Goal: Task Accomplishment & Management: Manage account settings

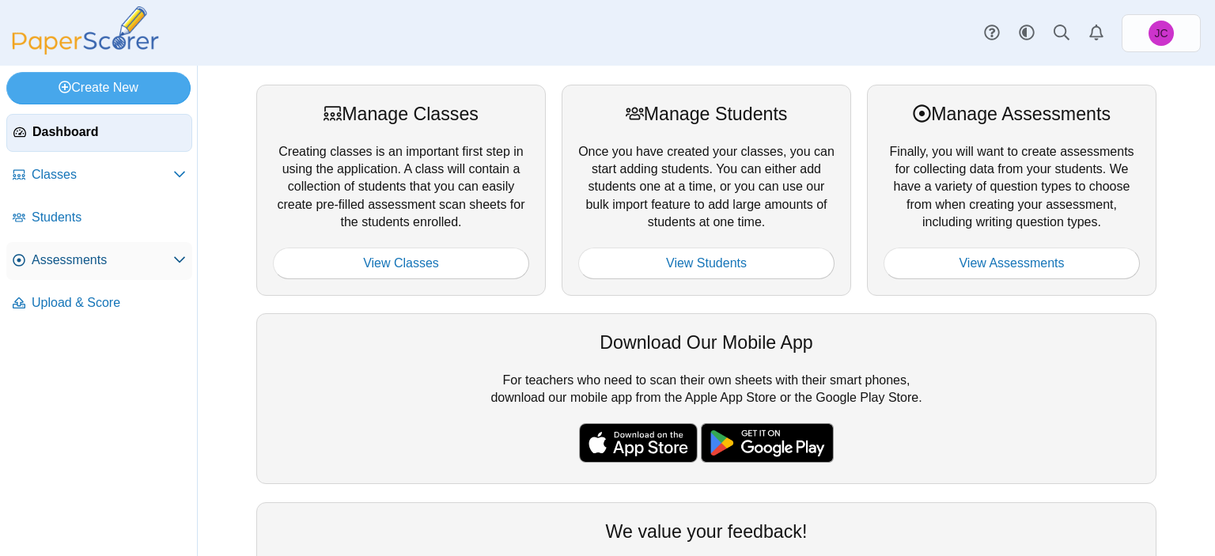
click at [82, 254] on span "Assessments" at bounding box center [103, 260] width 142 height 17
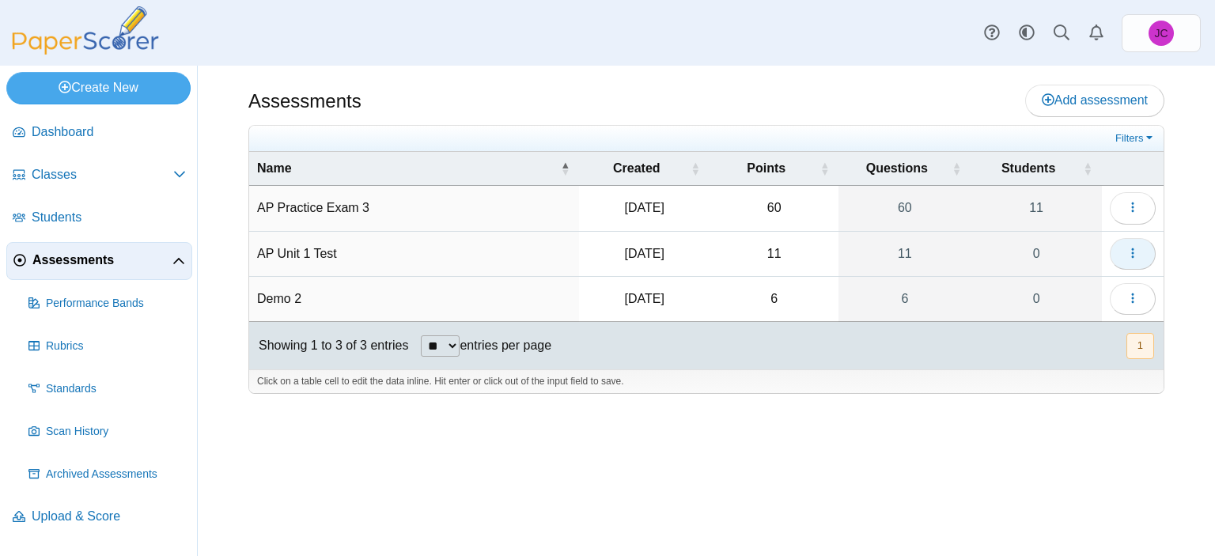
click at [1136, 259] on span "button" at bounding box center [1132, 253] width 13 height 13
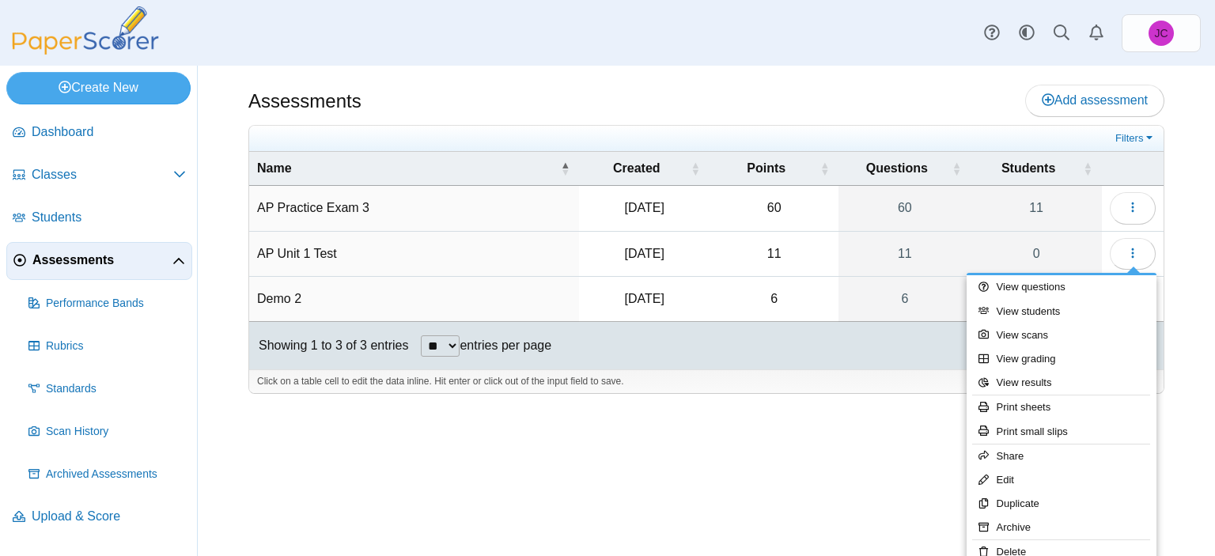
click at [690, 455] on div "Assessments Add assessment 60" at bounding box center [706, 311] width 1017 height 490
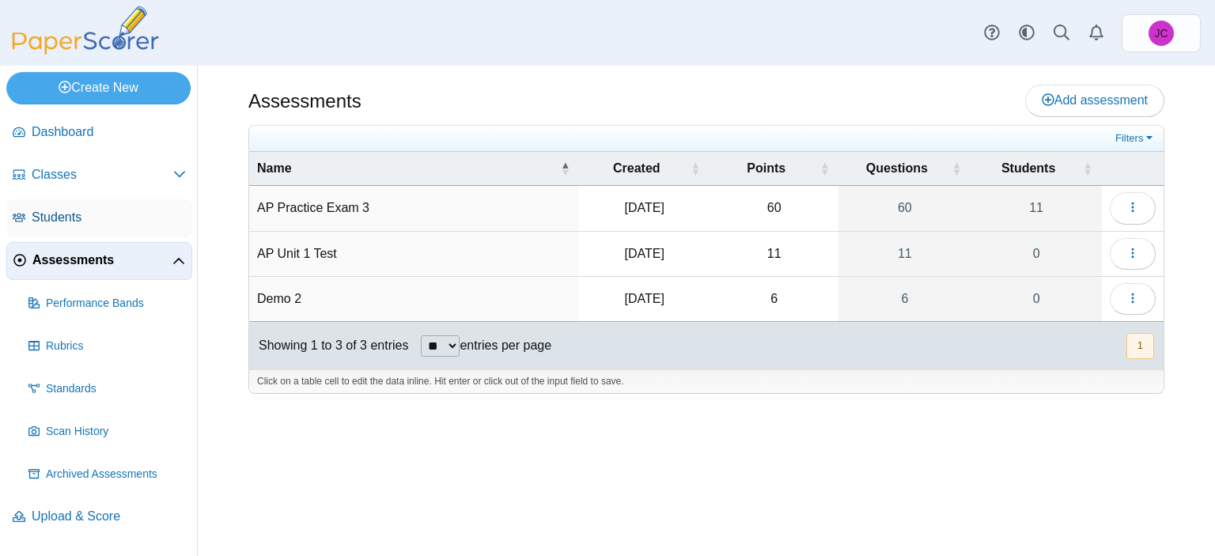
click at [19, 207] on link "Students" at bounding box center [99, 218] width 186 height 38
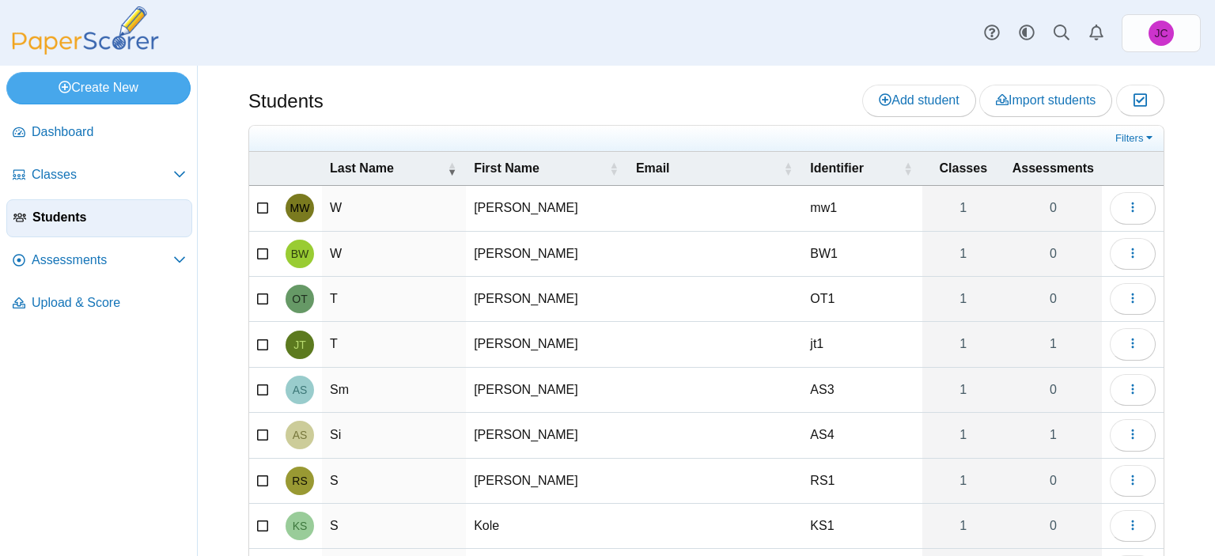
click at [264, 204] on icon at bounding box center [263, 206] width 13 height 11
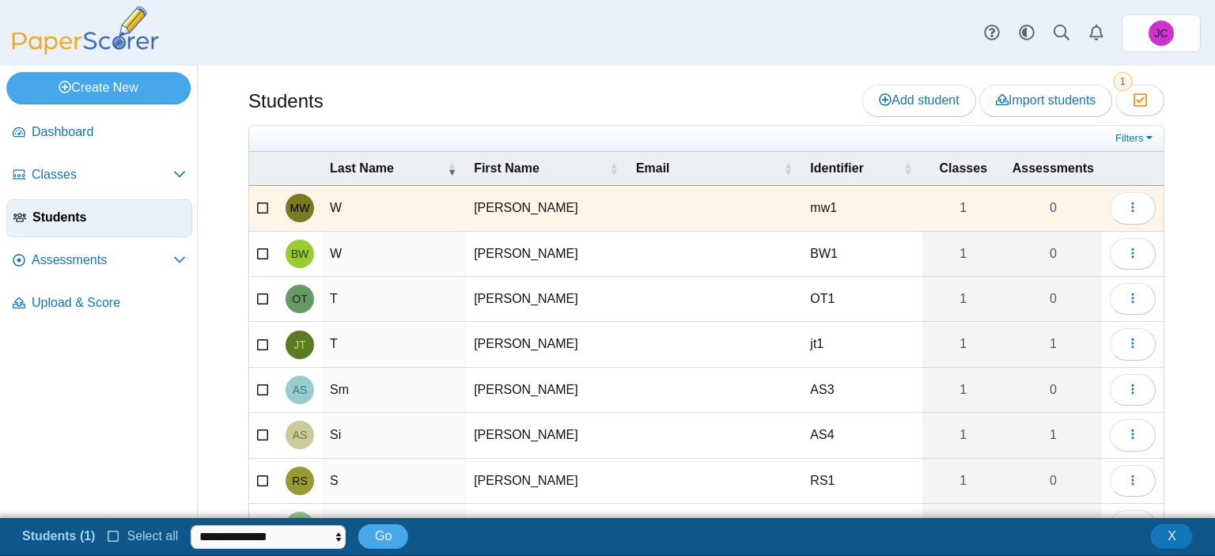
click at [263, 251] on icon at bounding box center [263, 251] width 13 height 11
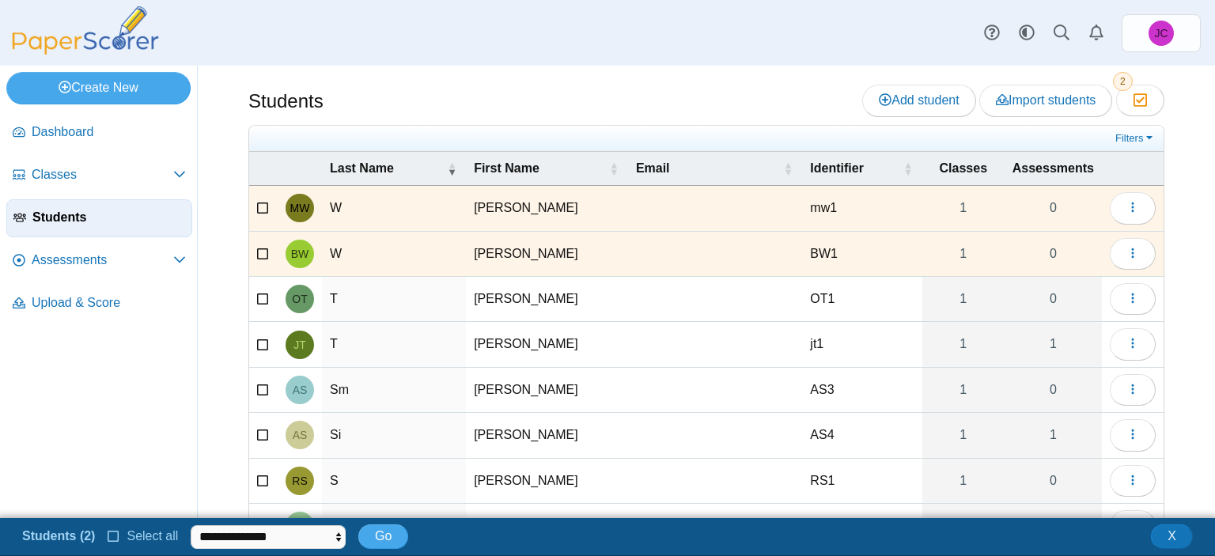
click at [262, 296] on icon at bounding box center [263, 297] width 13 height 11
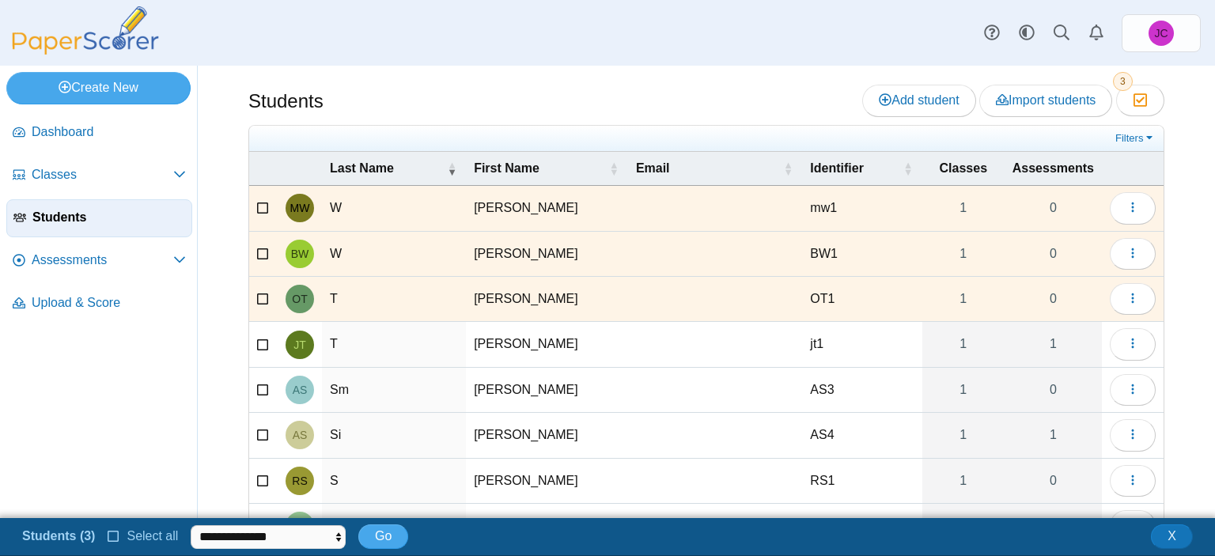
click at [261, 338] on icon at bounding box center [263, 342] width 13 height 11
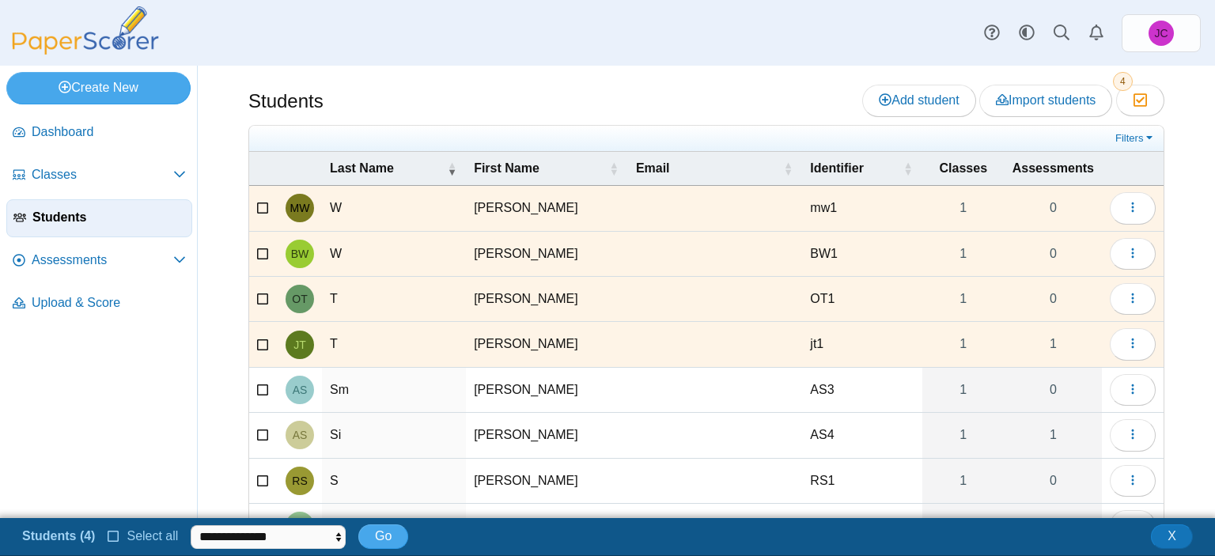
click at [267, 389] on icon at bounding box center [263, 387] width 13 height 11
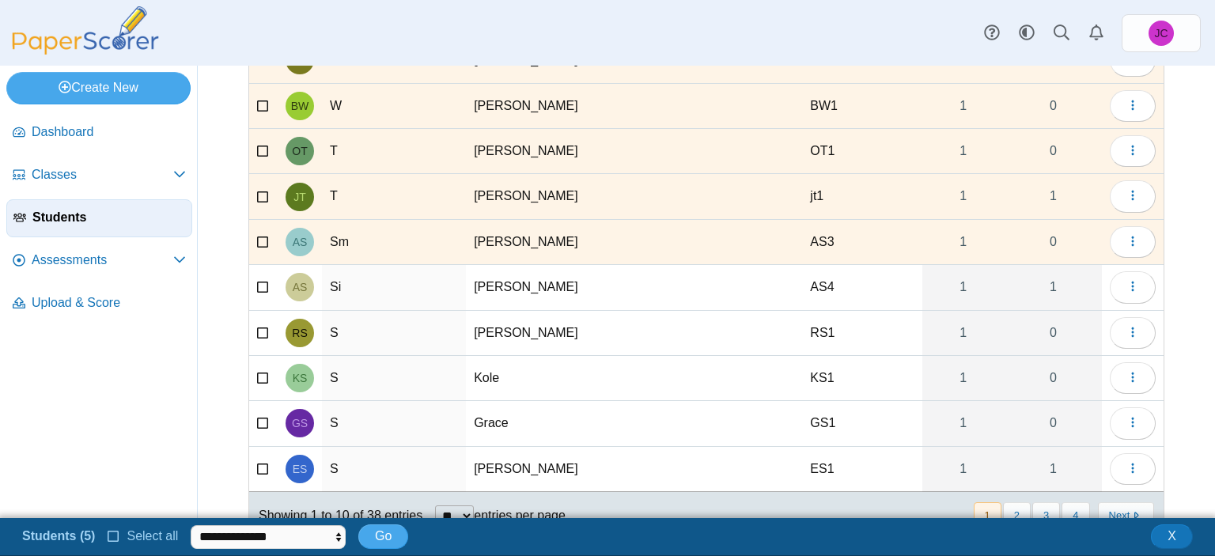
scroll to position [158, 0]
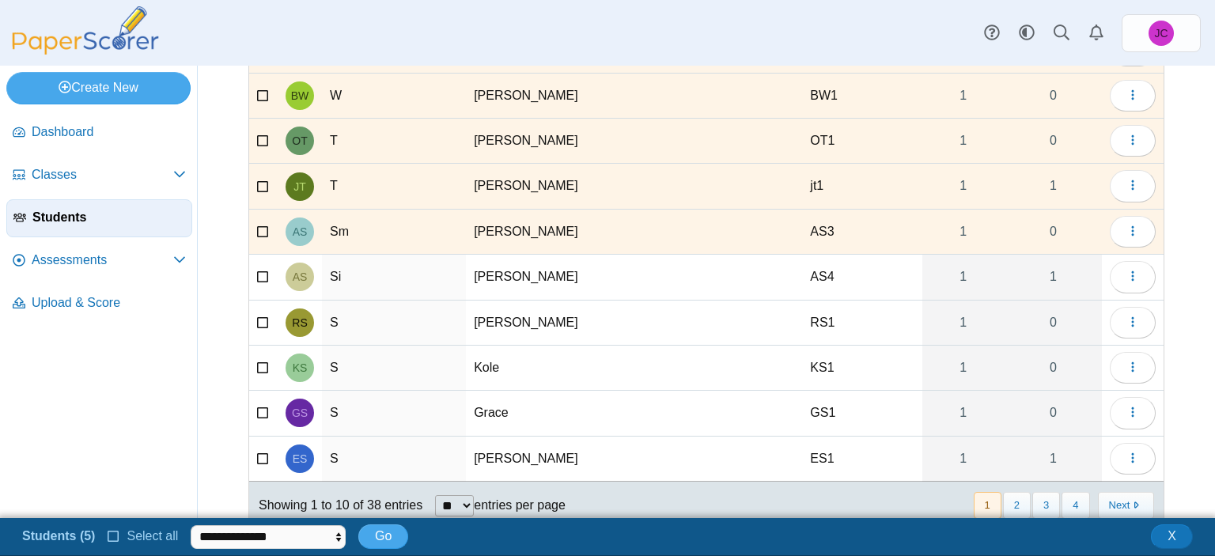
click at [259, 276] on icon at bounding box center [263, 275] width 13 height 11
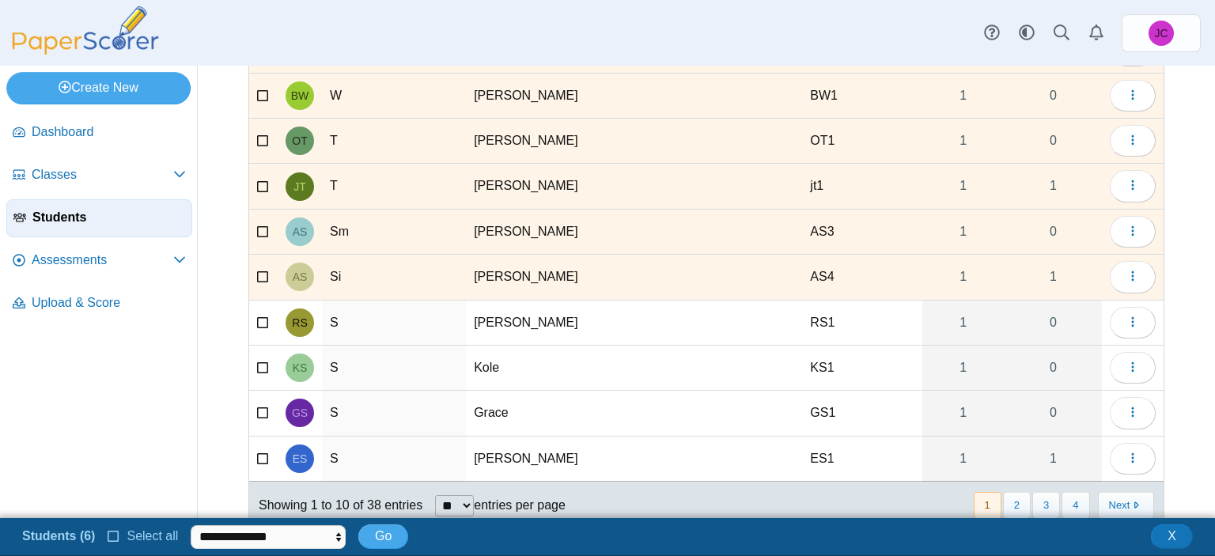
click at [253, 312] on td at bounding box center [263, 323] width 28 height 45
click at [264, 315] on icon at bounding box center [263, 320] width 13 height 11
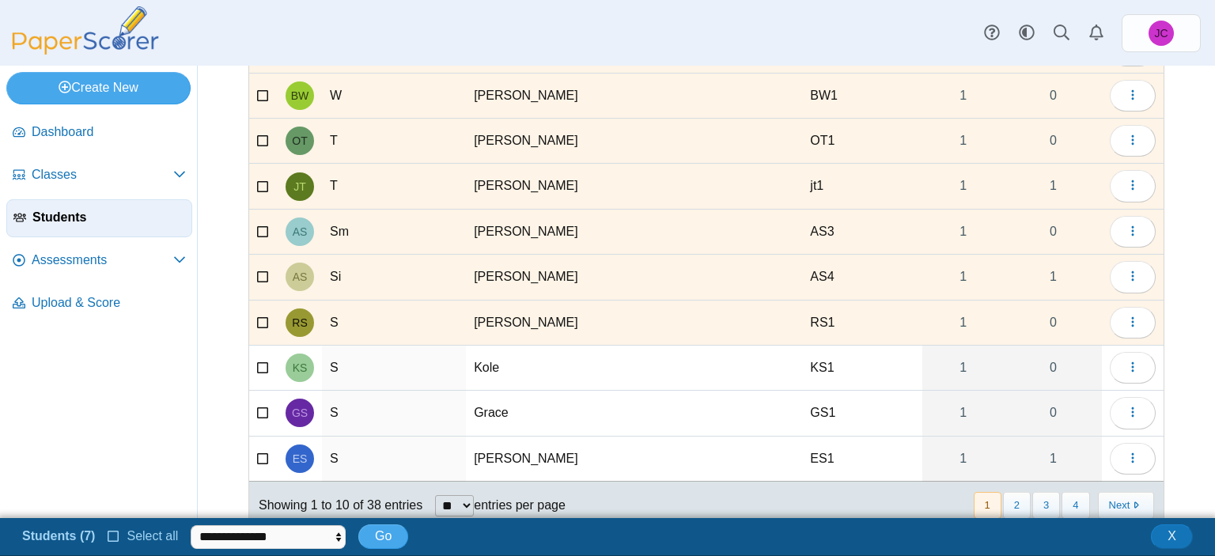
click at [265, 363] on icon at bounding box center [263, 366] width 13 height 11
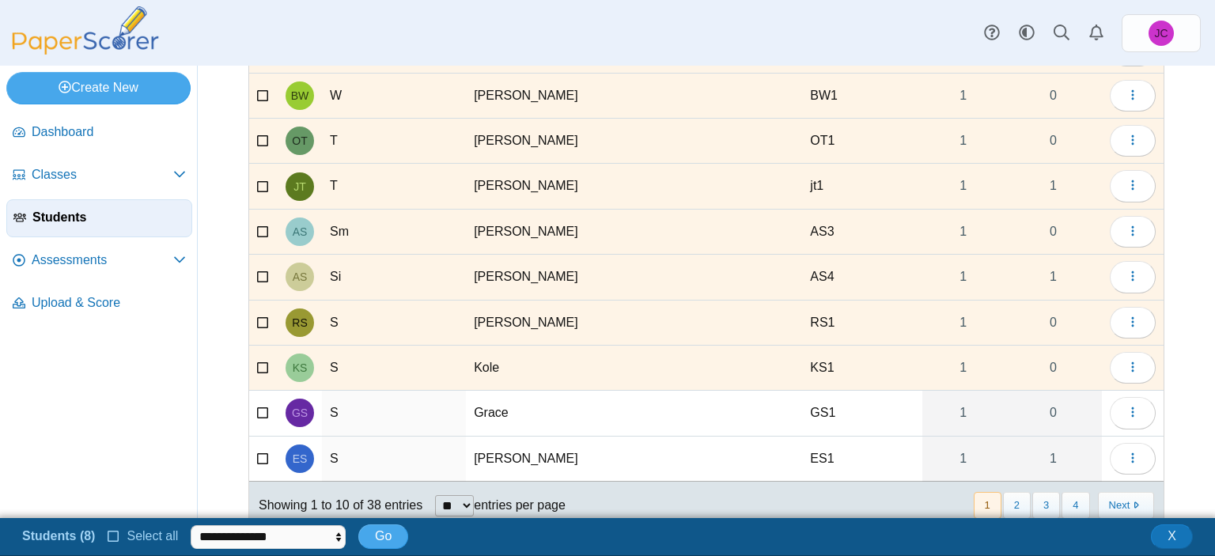
click at [265, 406] on icon at bounding box center [263, 411] width 13 height 11
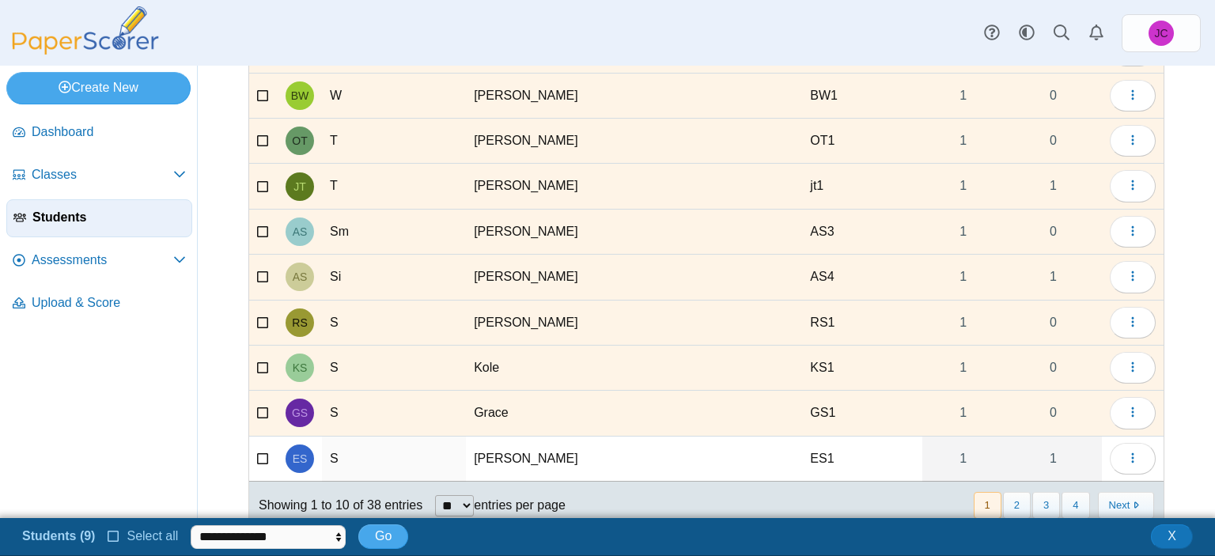
click at [258, 455] on icon at bounding box center [263, 456] width 13 height 11
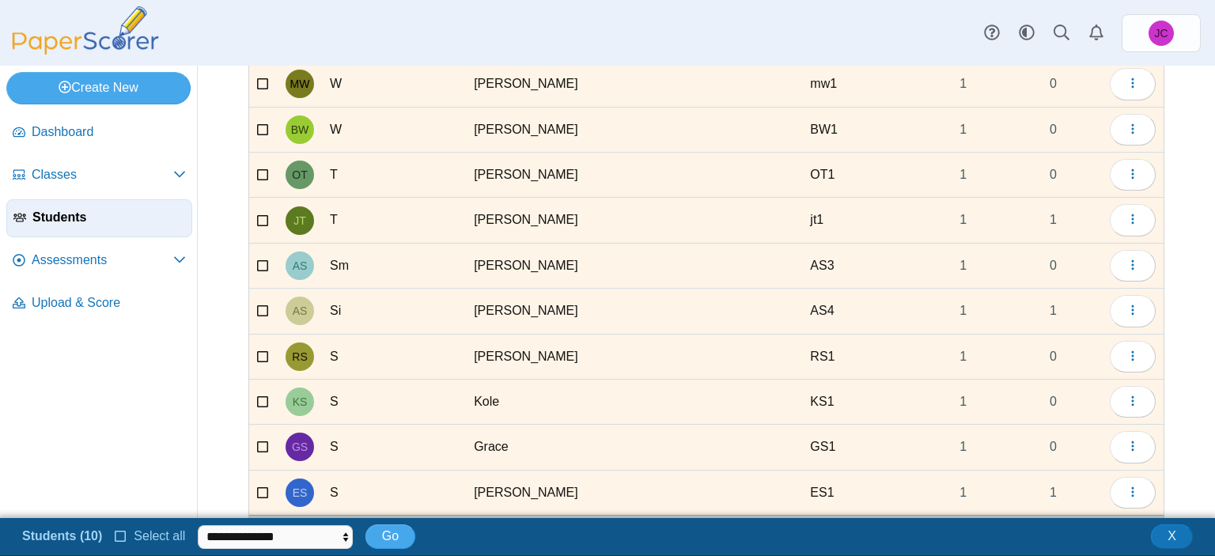
scroll to position [0, 0]
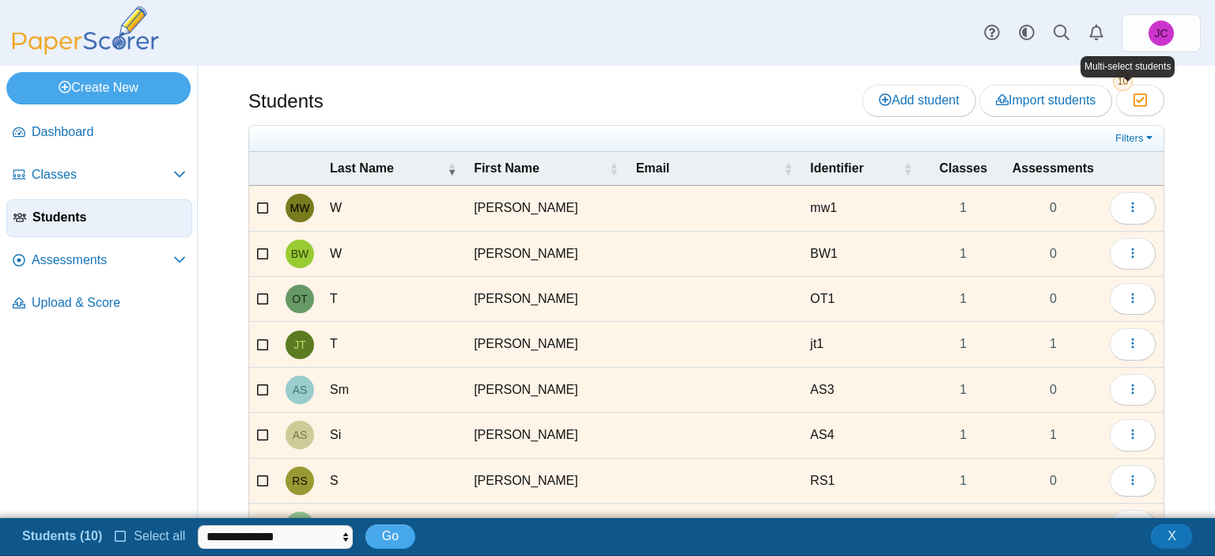
click at [1127, 78] on div at bounding box center [1128, 80] width 8 height 4
click at [1133, 100] on icon "button" at bounding box center [1140, 99] width 15 height 13
click at [1122, 132] on link "Filters" at bounding box center [1135, 139] width 48 height 16
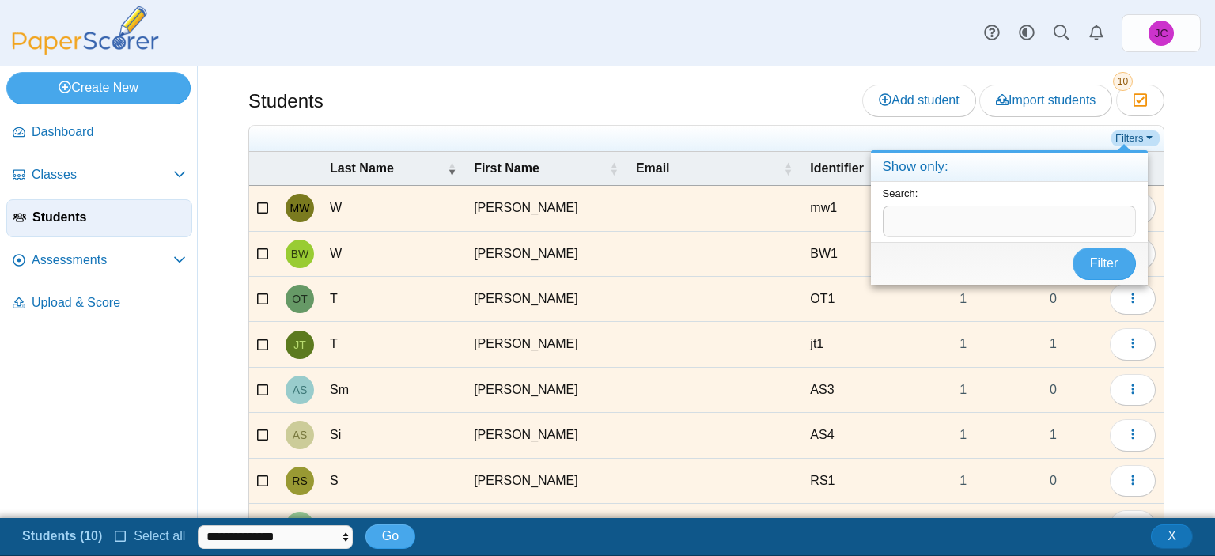
click at [1122, 132] on link "Filters" at bounding box center [1135, 139] width 48 height 16
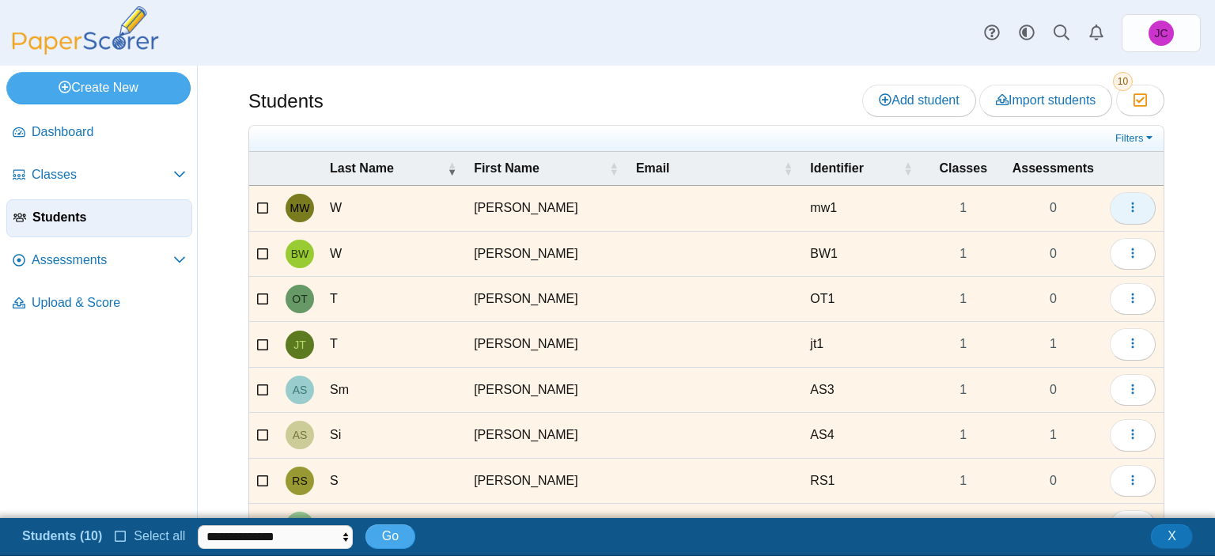
click at [1126, 203] on icon "button" at bounding box center [1132, 207] width 13 height 13
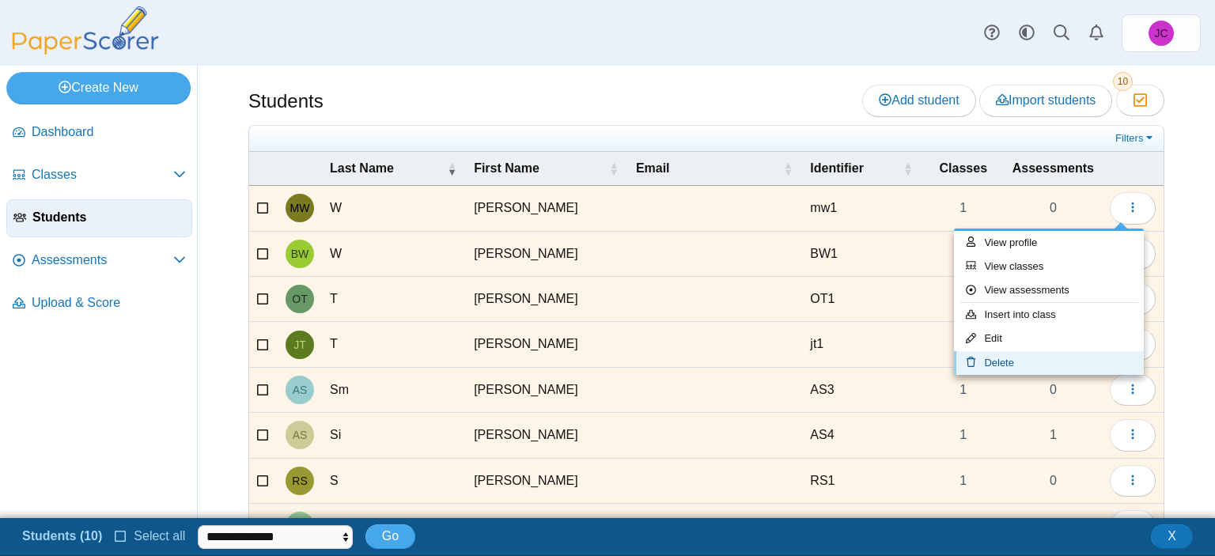
click at [1028, 360] on link "Delete" at bounding box center [1049, 363] width 190 height 24
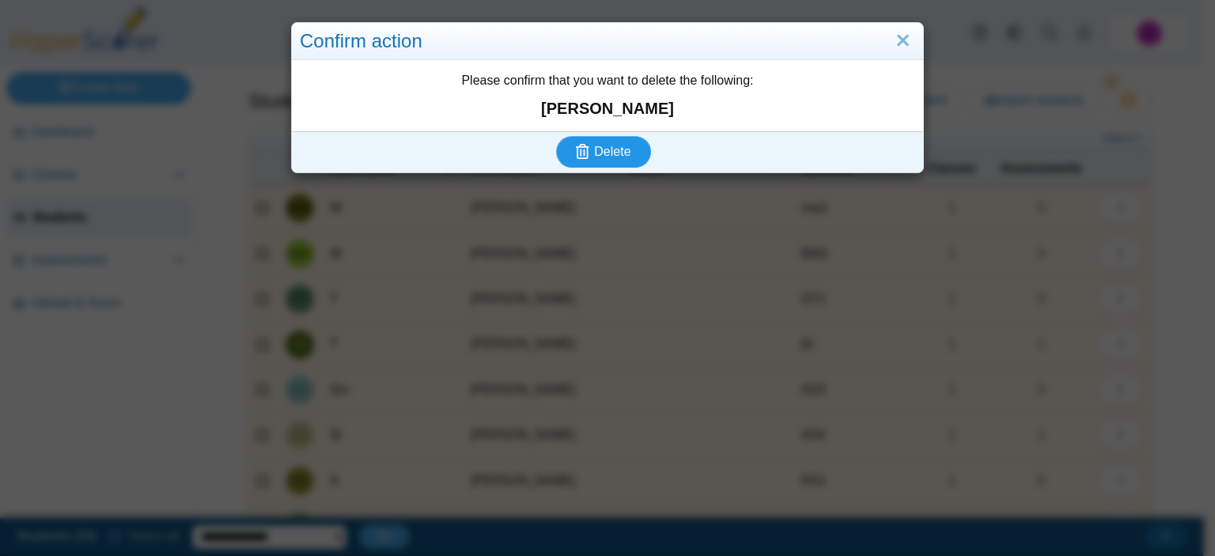
click at [608, 154] on span "Delete" at bounding box center [612, 151] width 36 height 13
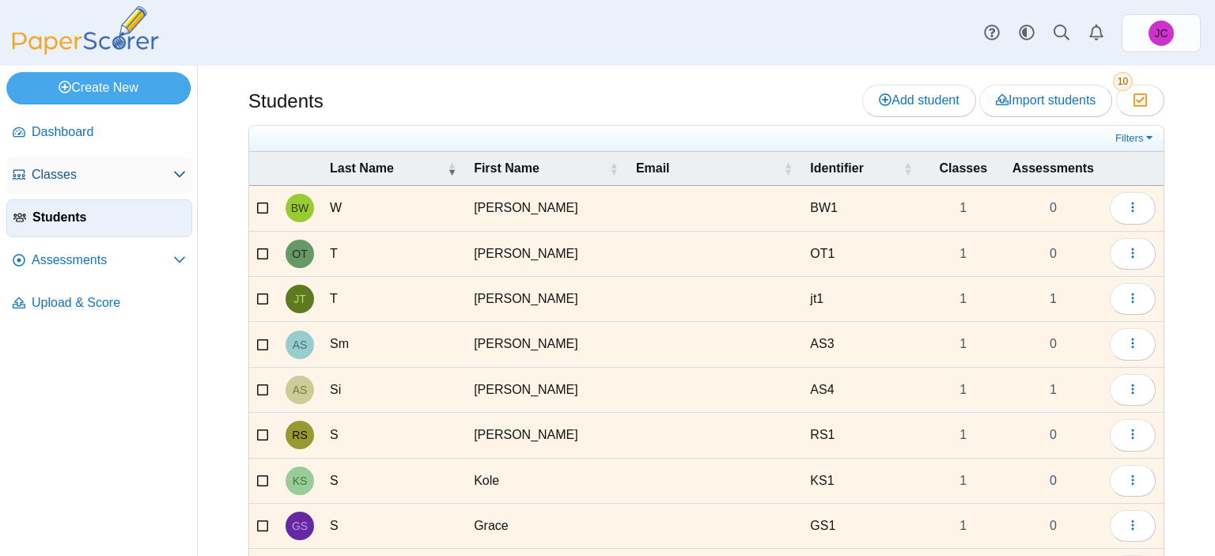
click at [73, 177] on span "Classes" at bounding box center [103, 174] width 142 height 17
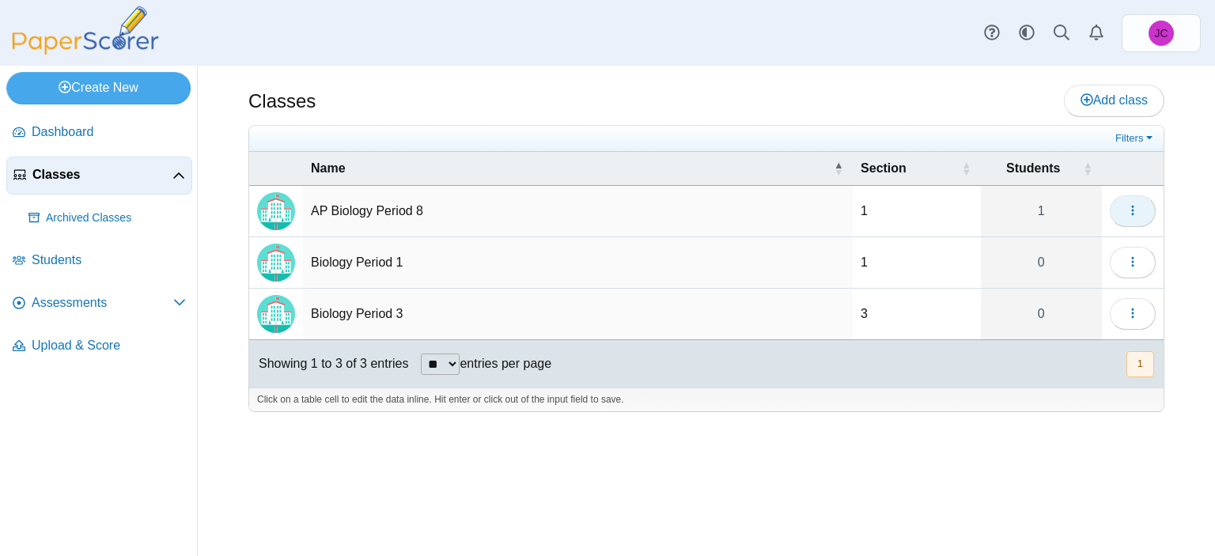
click at [1133, 206] on use "button" at bounding box center [1132, 211] width 2 height 10
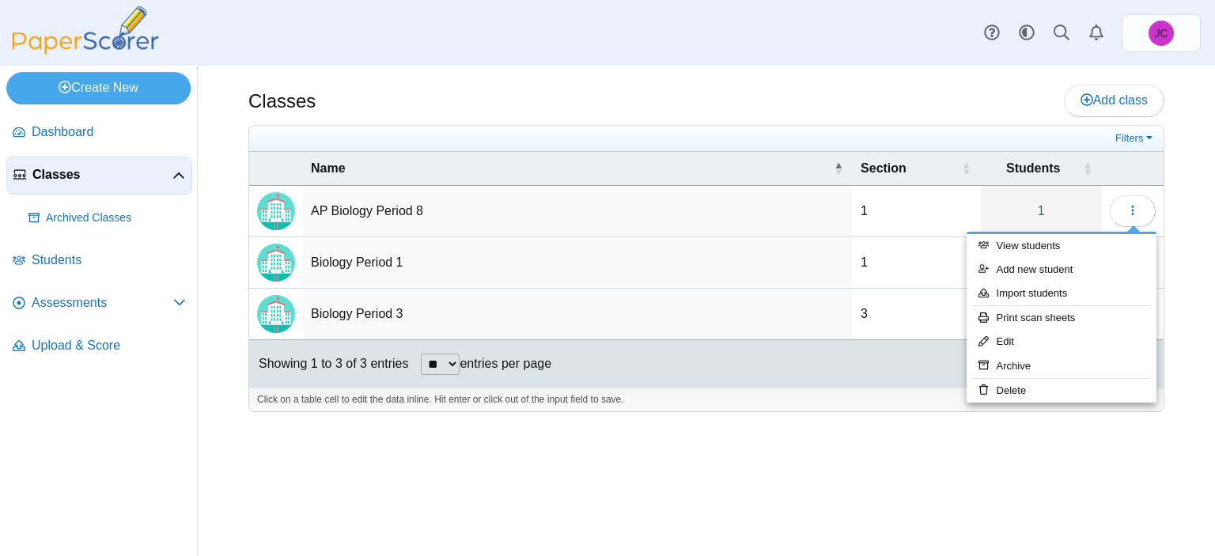
click at [982, 494] on div "Classes Add class Filters 1 1" at bounding box center [706, 311] width 1017 height 490
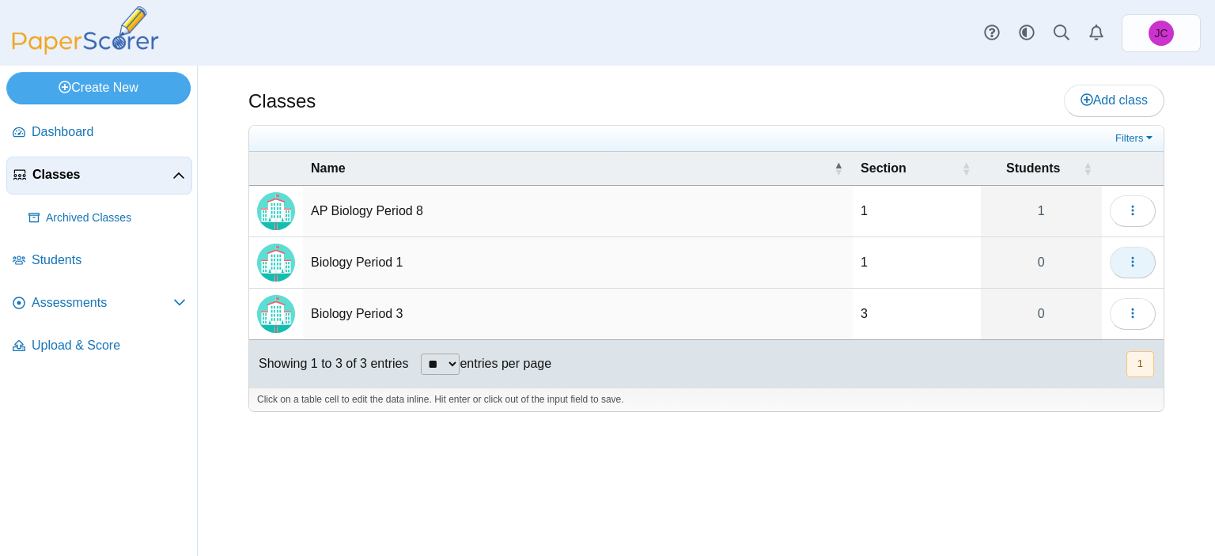
click at [1130, 255] on icon "button" at bounding box center [1132, 261] width 13 height 13
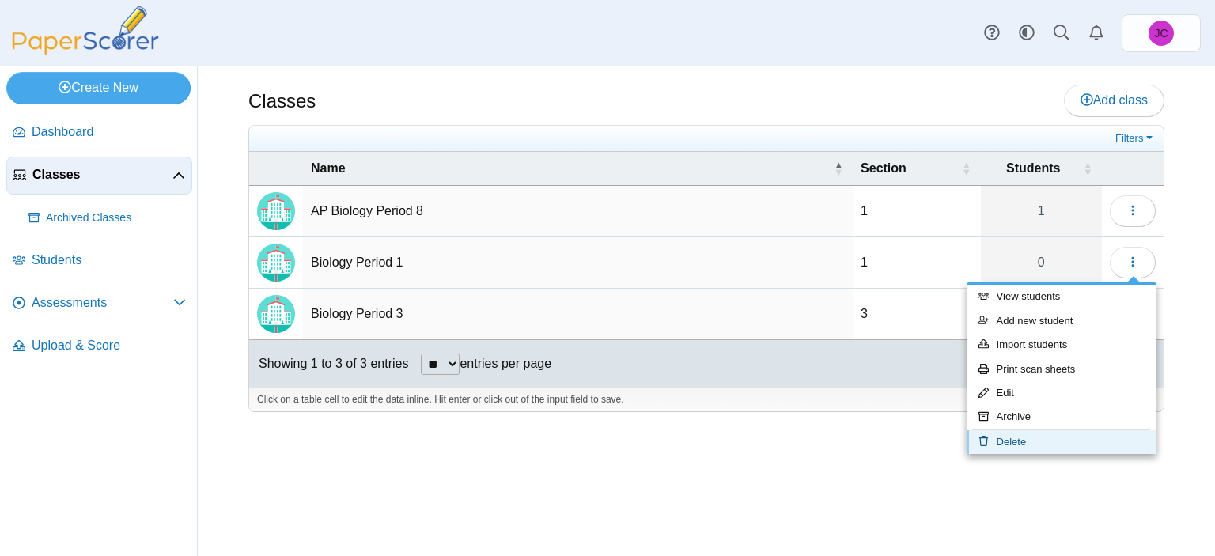
click at [1013, 434] on link "Delete" at bounding box center [1062, 442] width 190 height 24
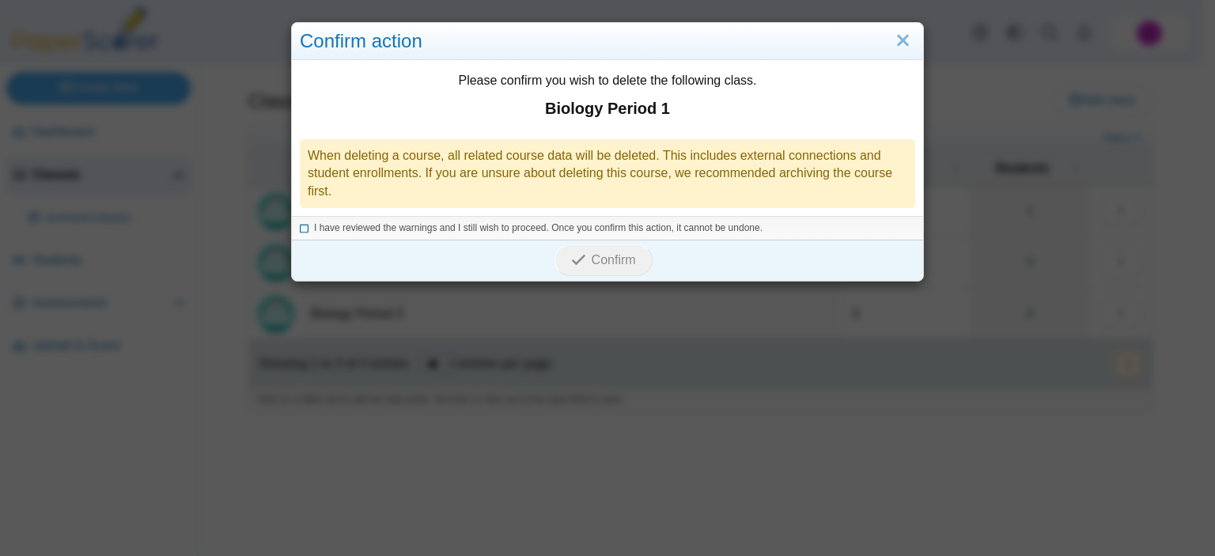
click at [300, 230] on icon at bounding box center [304, 225] width 9 height 9
click at [618, 264] on span "Confirm" at bounding box center [614, 259] width 44 height 13
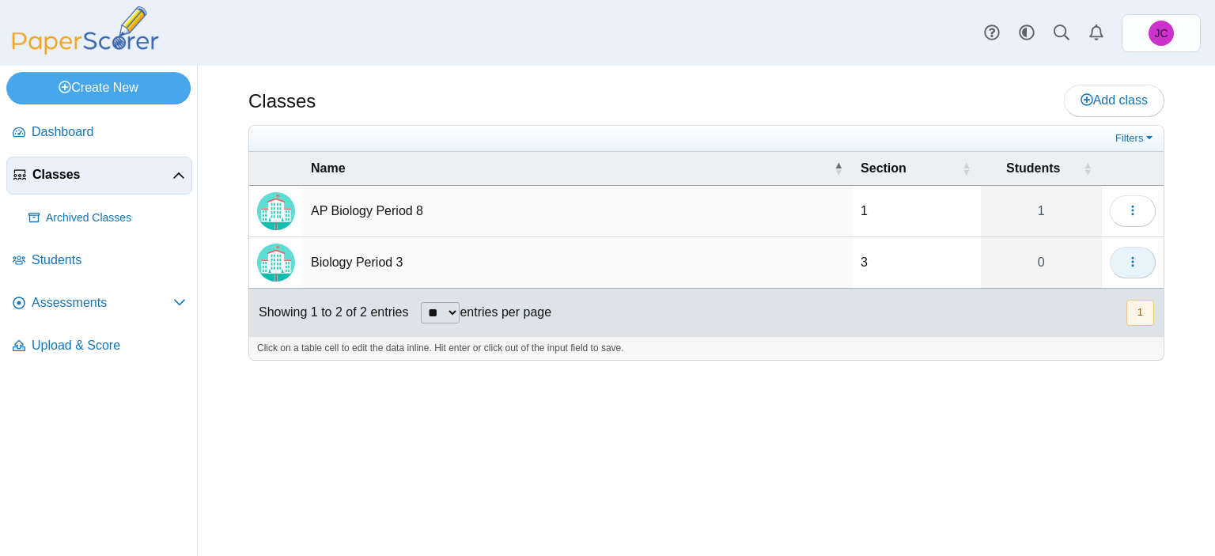
click at [1134, 263] on icon "button" at bounding box center [1132, 261] width 13 height 13
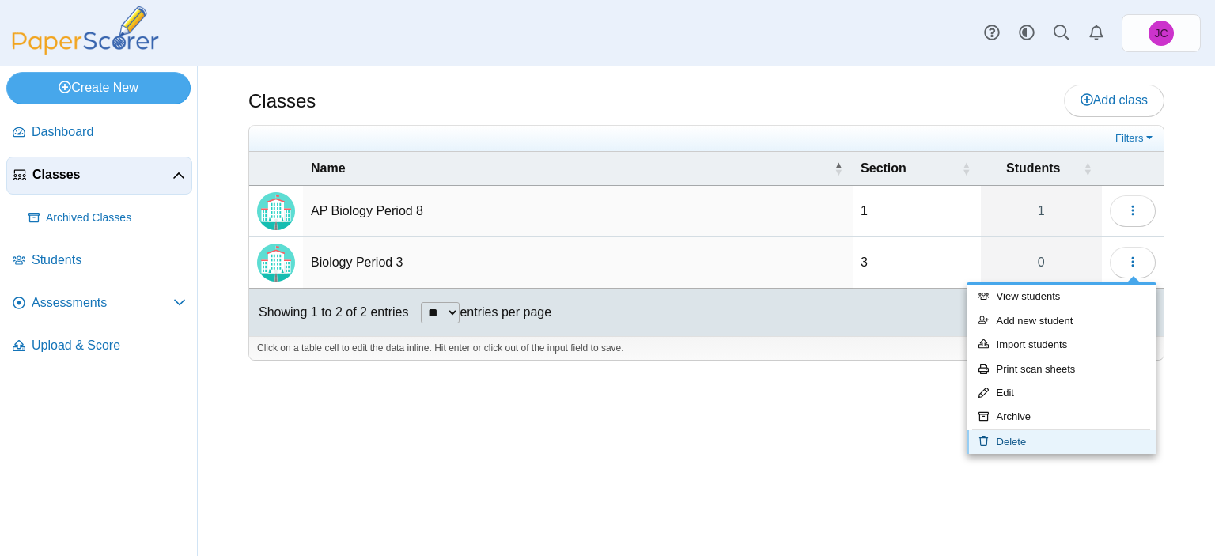
click at [1035, 434] on link "Delete" at bounding box center [1062, 442] width 190 height 24
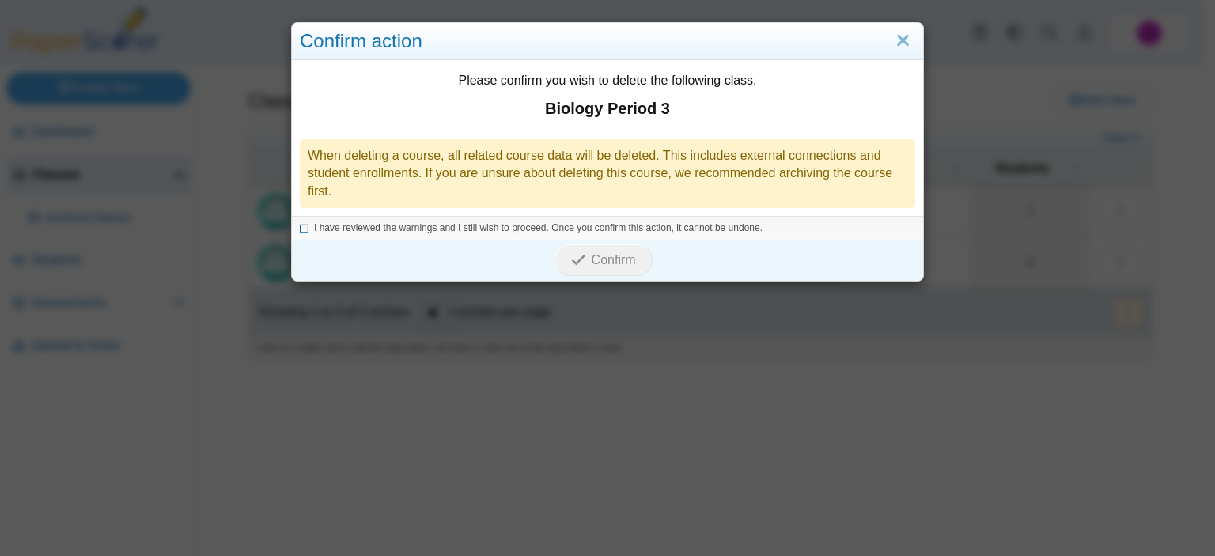
click at [300, 229] on icon at bounding box center [304, 225] width 9 height 9
click at [634, 265] on button "Confirm" at bounding box center [602, 260] width 97 height 32
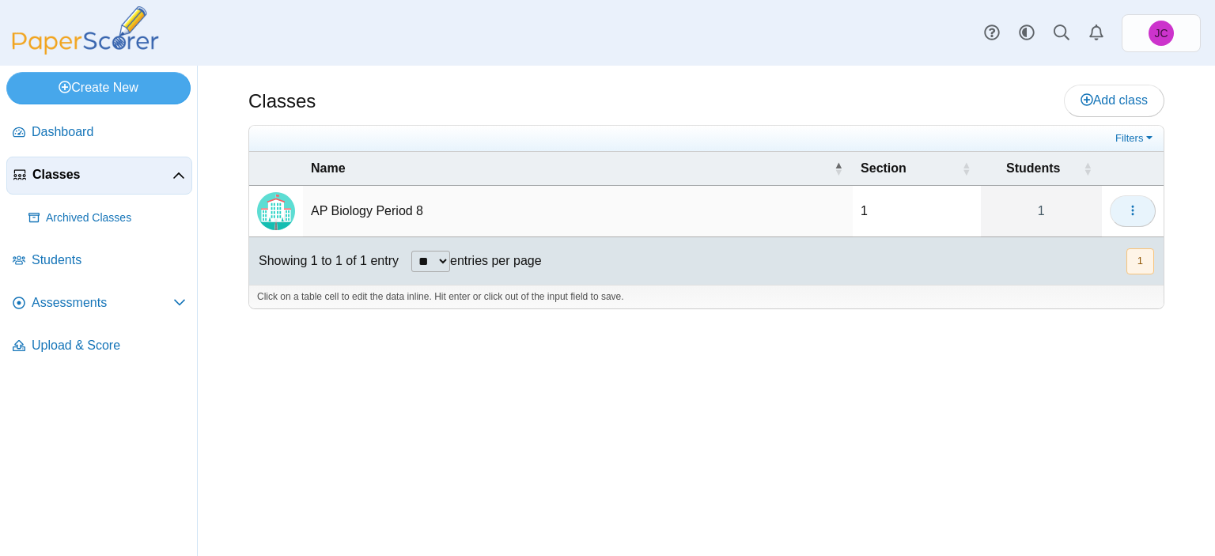
click at [1130, 204] on icon "button" at bounding box center [1132, 210] width 13 height 13
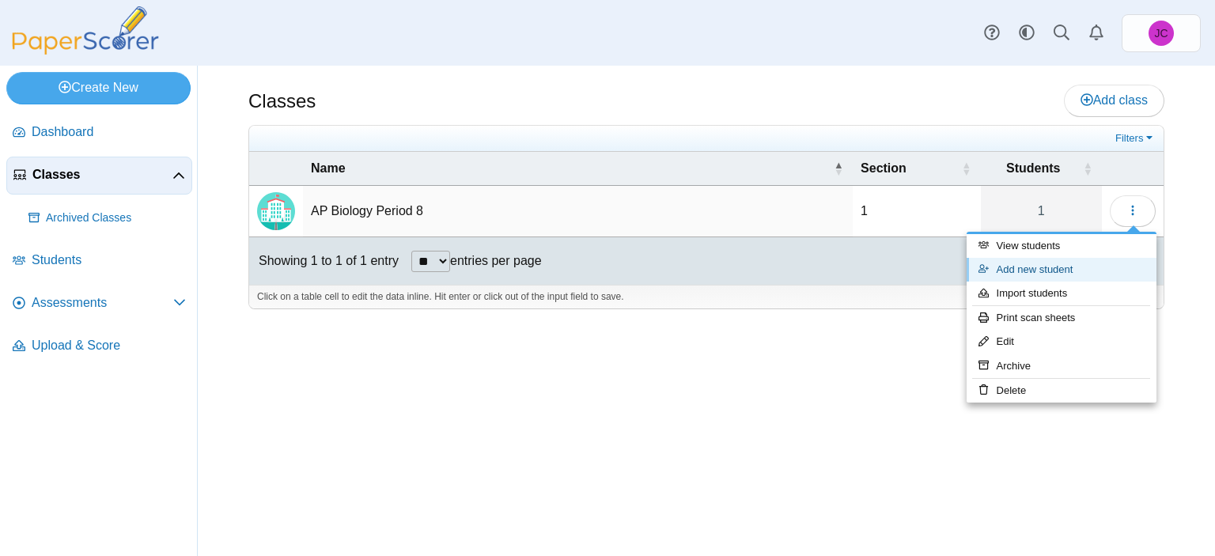
click at [1012, 261] on link "Add new student" at bounding box center [1062, 270] width 190 height 24
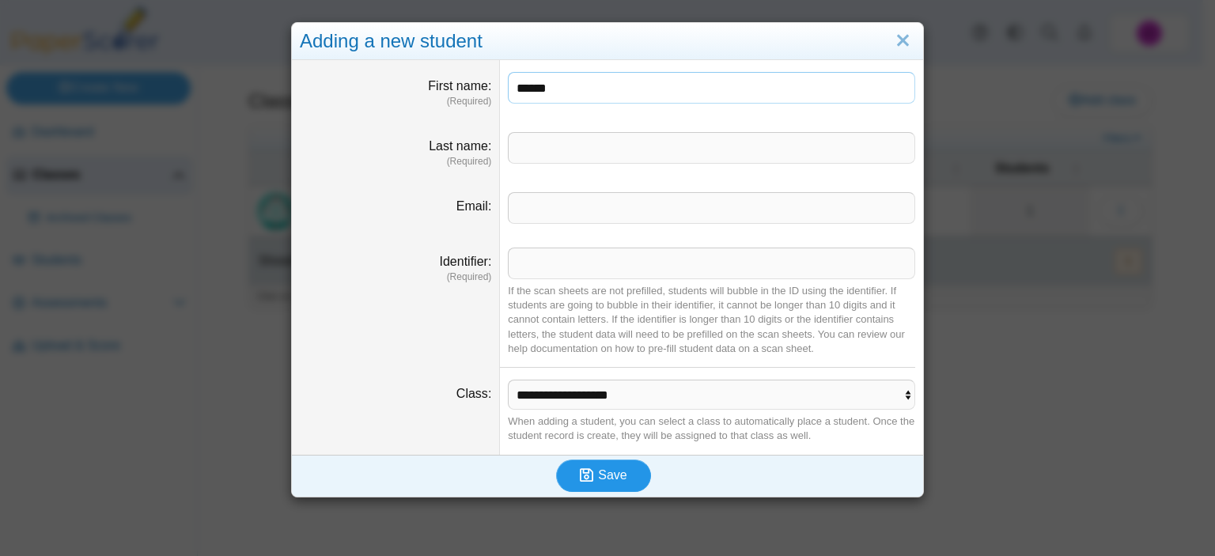
type input "******"
click at [599, 472] on span "Save" at bounding box center [612, 474] width 28 height 13
click at [891, 45] on link "Close" at bounding box center [903, 41] width 25 height 27
